Goal: Information Seeking & Learning: Learn about a topic

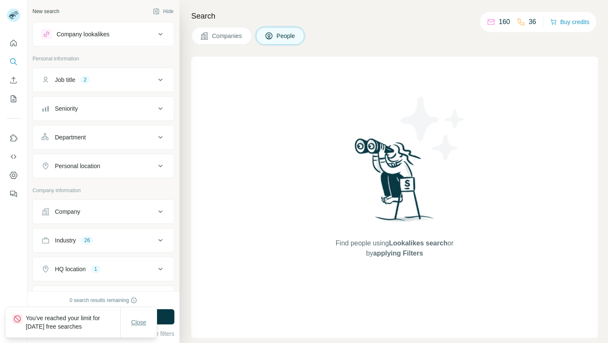
click at [133, 324] on span "Close" at bounding box center [138, 322] width 15 height 8
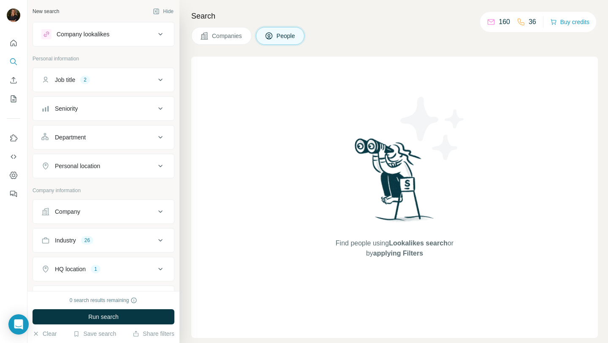
click at [95, 35] on div "Company lookalikes" at bounding box center [83, 34] width 53 height 8
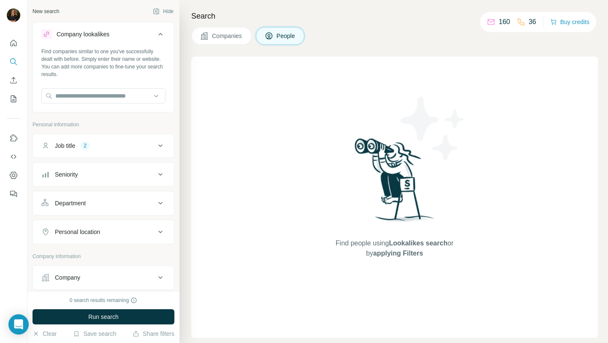
click at [95, 35] on div "Company lookalikes" at bounding box center [83, 34] width 53 height 8
